Goal: Task Accomplishment & Management: Use online tool/utility

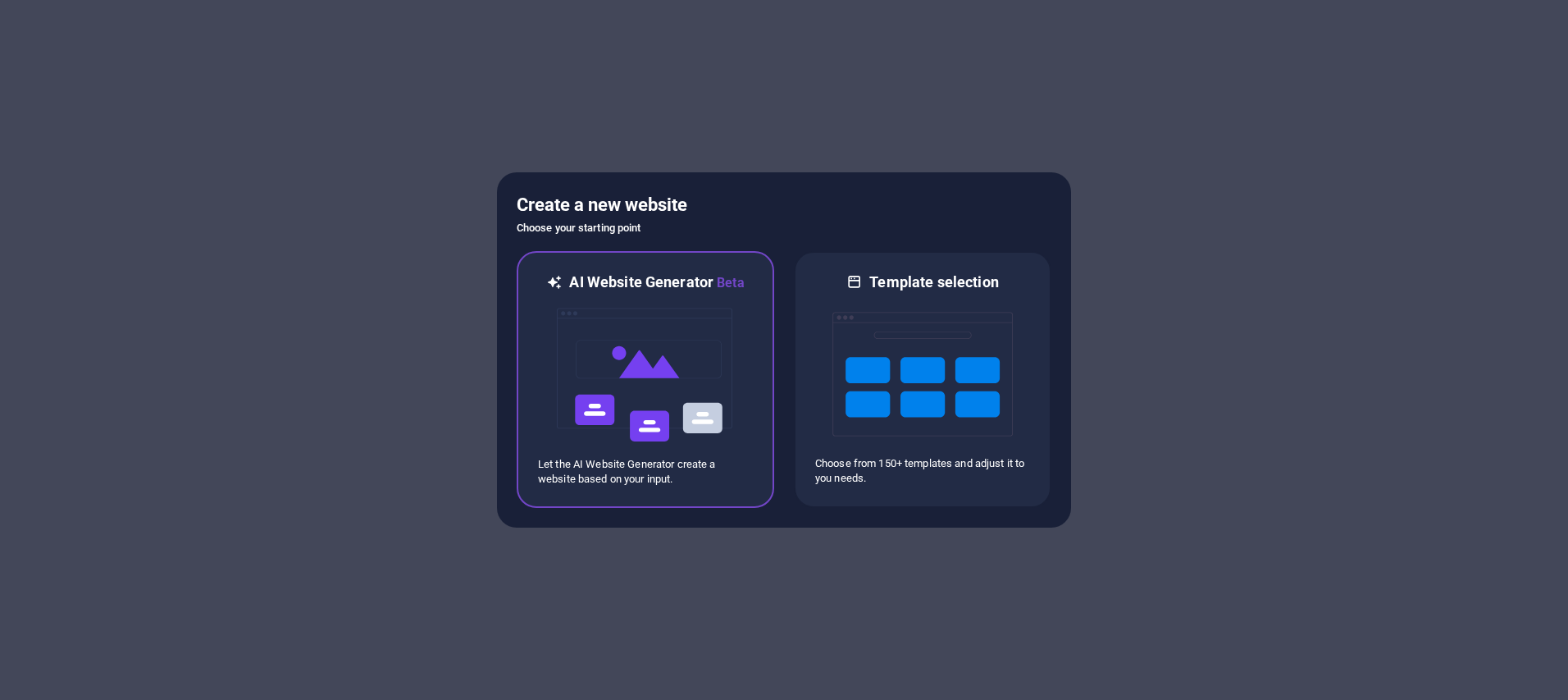
click at [641, 366] on img at bounding box center [645, 375] width 180 height 164
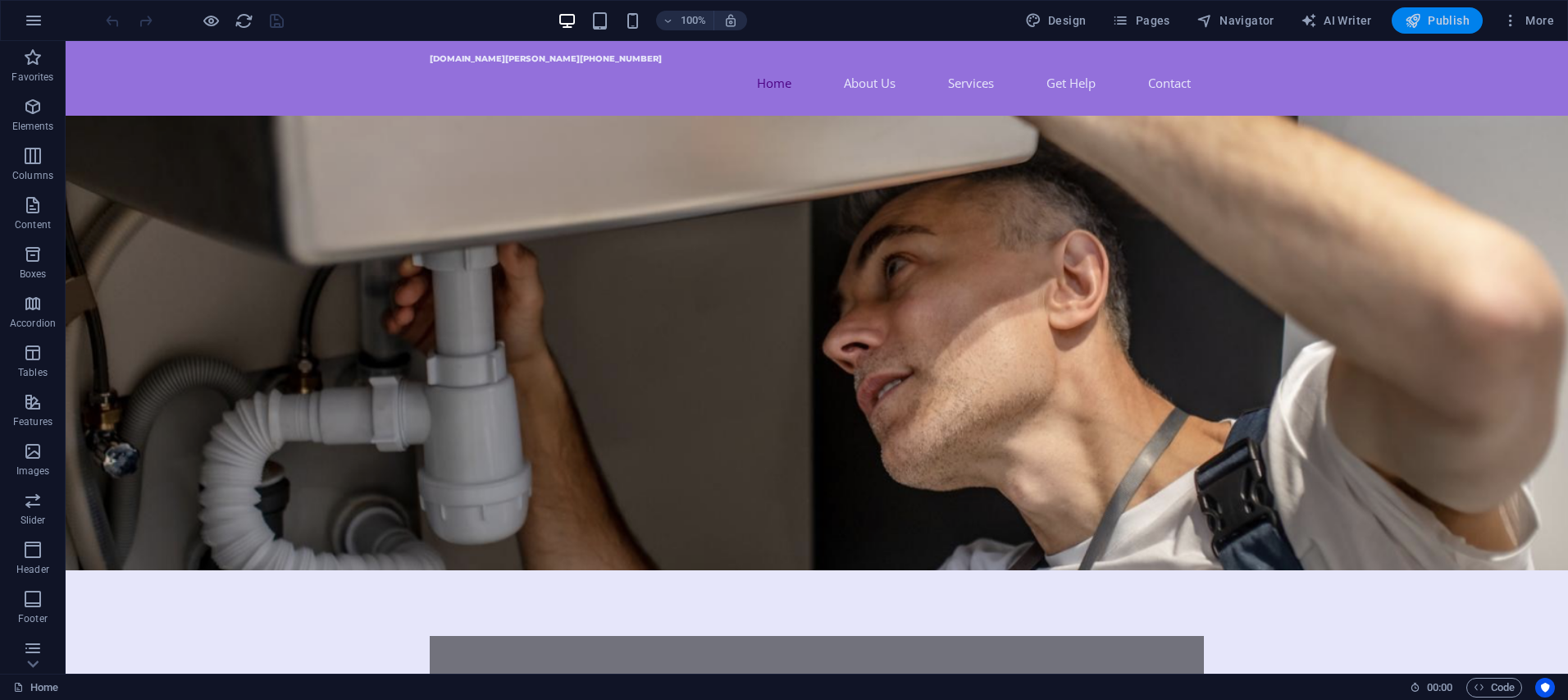
click at [1437, 22] on span "Publish" at bounding box center [1437, 21] width 65 height 17
